Goal: Task Accomplishment & Management: Complete application form

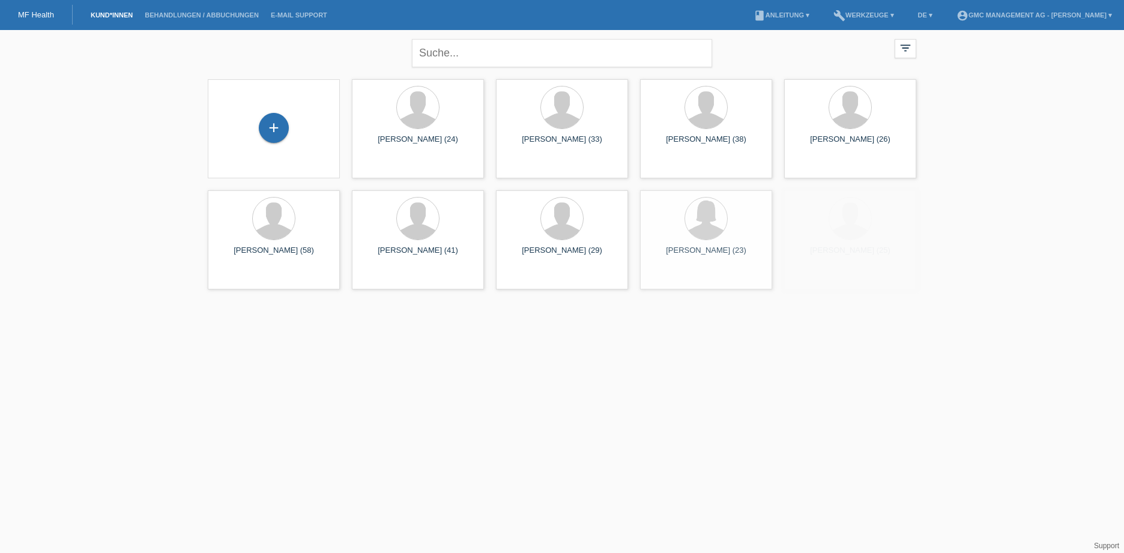
click at [265, 144] on div "+" at bounding box center [273, 129] width 113 height 32
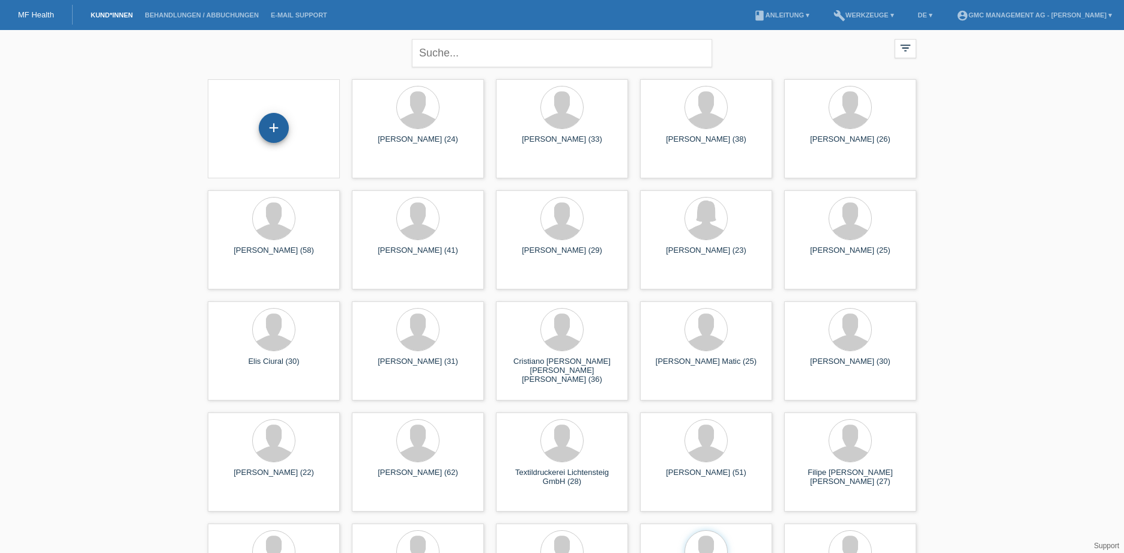
click at [284, 128] on div "+" at bounding box center [274, 128] width 30 height 30
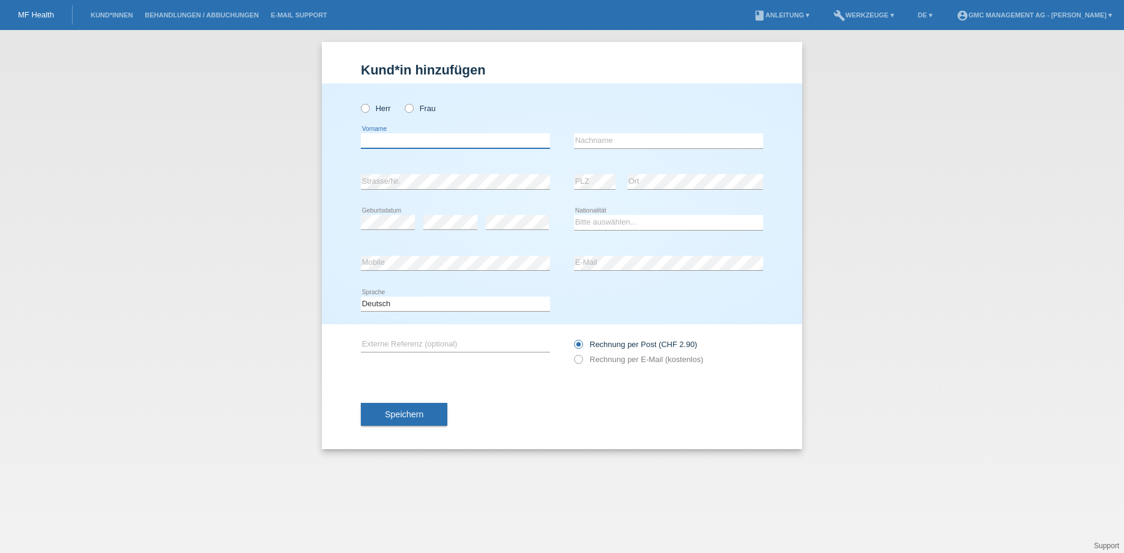
click at [379, 145] on input "text" at bounding box center [455, 140] width 189 height 15
type input "[PERSON_NAME]"
type input "R"
type input "[PERSON_NAME]"
click at [375, 109] on label "Herr" at bounding box center [376, 108] width 30 height 9
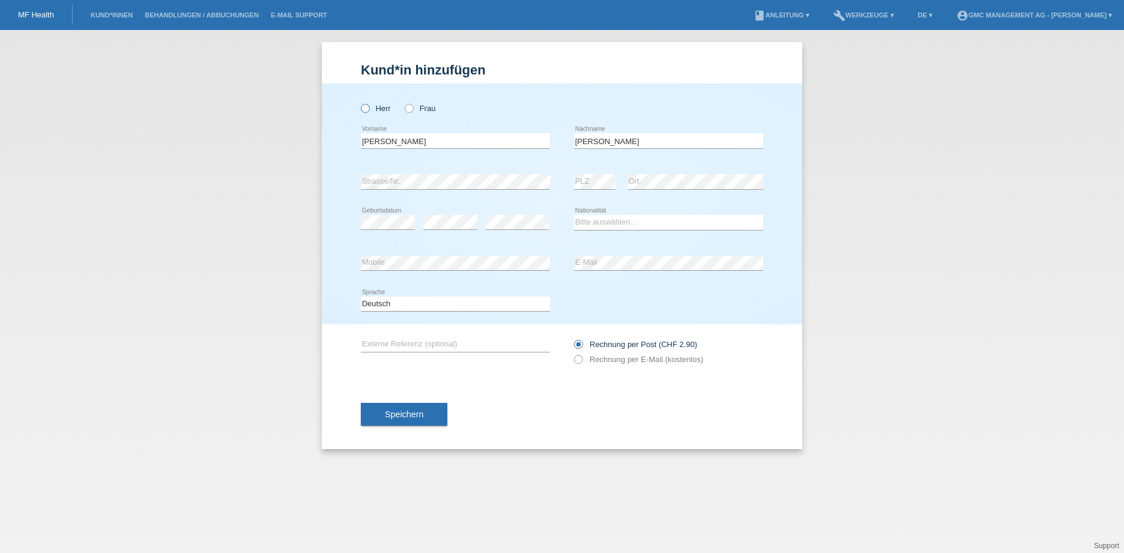
click at [369, 109] on input "Herr" at bounding box center [365, 108] width 8 height 8
radio input "true"
click at [612, 226] on select "Bitte auswählen... Schweiz Deutschland Liechtenstein Österreich ------------ Af…" at bounding box center [668, 222] width 189 height 14
select select "ER"
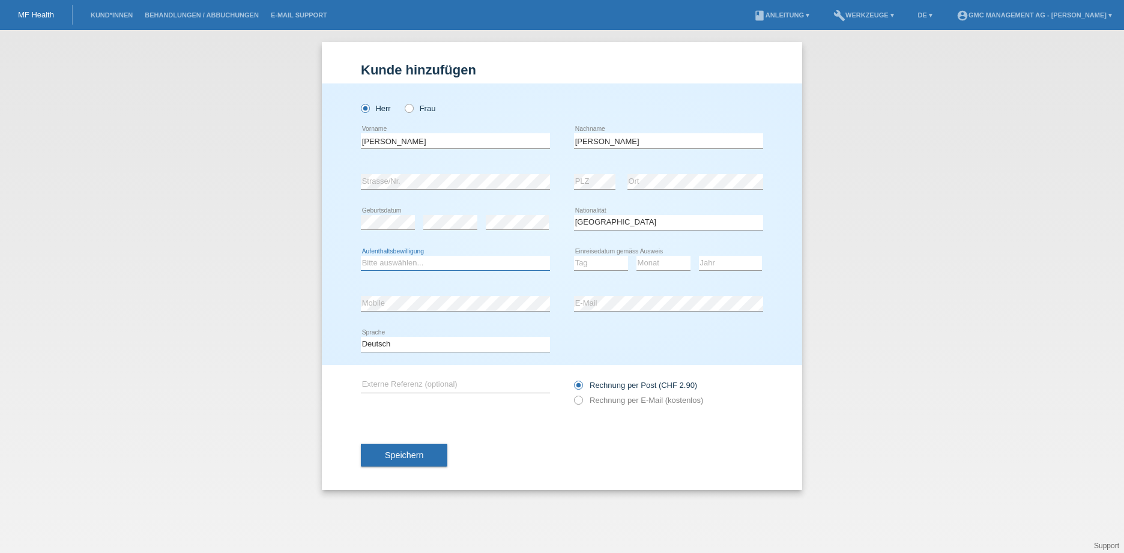
click at [509, 258] on select "Bitte auswählen... C B B - Flüchtlingsstatus Andere" at bounding box center [455, 263] width 189 height 14
select select "C"
click at [584, 268] on select "Tag 01 02 03 04 05 06 07 08 09 10 11" at bounding box center [601, 263] width 54 height 14
select select "14"
click at [662, 261] on select "Monat 01 02 03 04 05 06 07 08 09 10 11" at bounding box center [663, 263] width 54 height 14
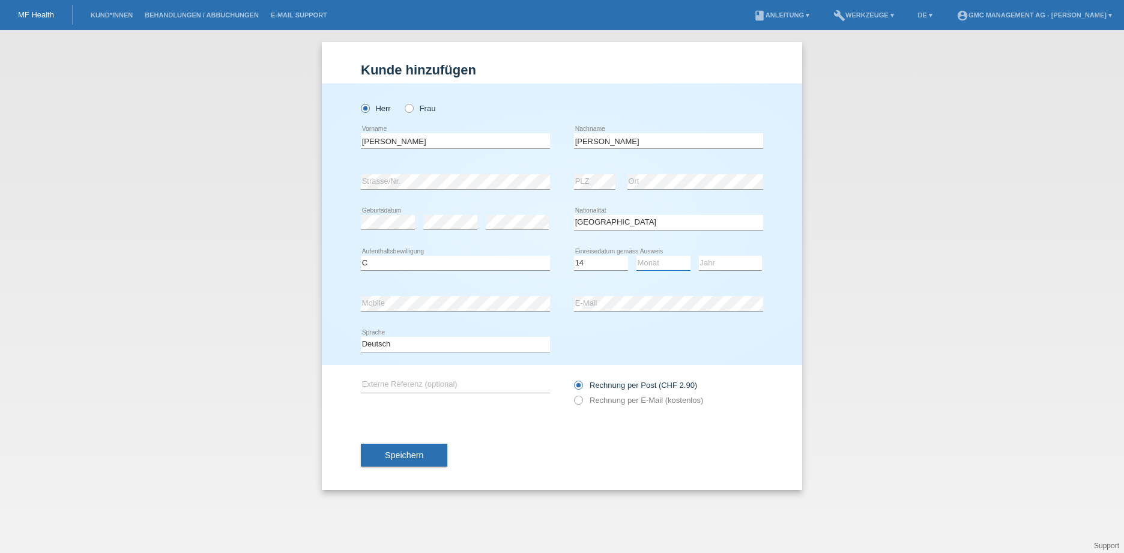
select select "03"
click at [726, 265] on select "Jahr 2025 2024 2023 2022 2021 2020 2019 2018 2017 2016 2015 2014 2013 2012 2011…" at bounding box center [730, 263] width 63 height 14
select select "2012"
click at [339, 301] on div "Herr Frau Dawit error Vorname" at bounding box center [562, 224] width 480 height 282
click at [427, 452] on button "Speichern" at bounding box center [404, 455] width 86 height 23
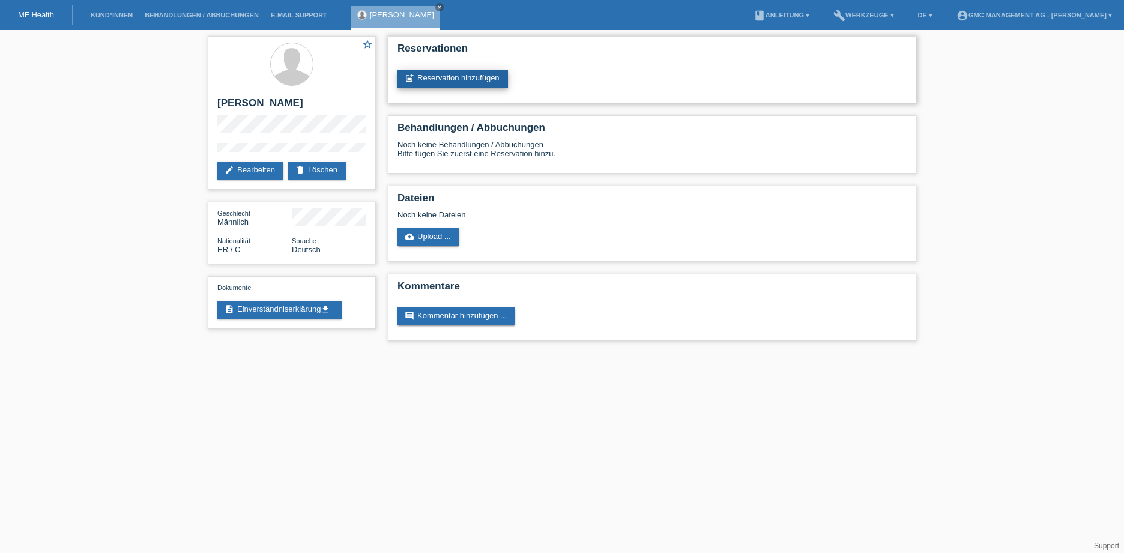
click at [441, 80] on link "post_add Reservation hinzufügen" at bounding box center [452, 79] width 110 height 18
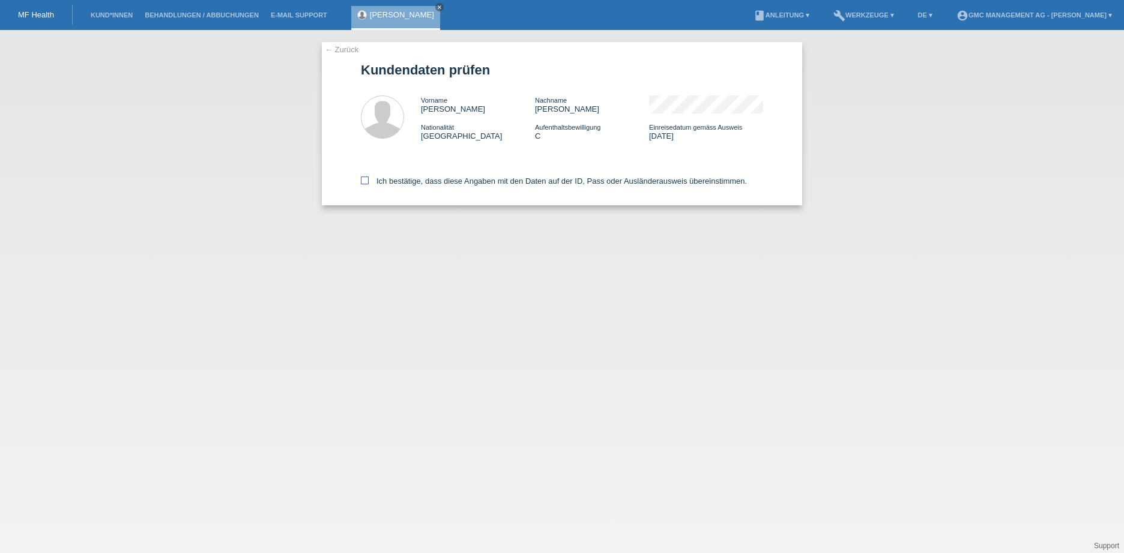
click at [368, 178] on label "Ich bestätige, dass diese Angaben mit den Daten auf der ID, Pass oder Ausländer…" at bounding box center [554, 181] width 386 height 9
click at [368, 178] on icon at bounding box center [365, 181] width 8 height 8
click at [368, 178] on input "Ich bestätige, dass diese Angaben mit den Daten auf der ID, Pass oder Ausländer…" at bounding box center [365, 181] width 8 height 8
checkbox input "true"
